Goal: Task Accomplishment & Management: Manage account settings

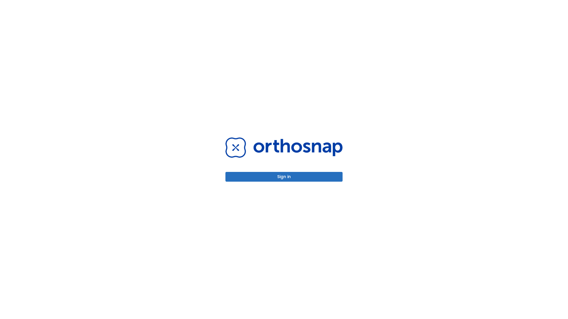
click at [284, 177] on button "Sign in" at bounding box center [283, 177] width 117 height 10
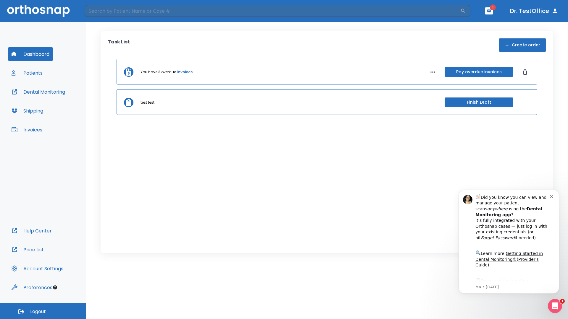
click at [43, 311] on span "Logout" at bounding box center [38, 312] width 16 height 7
